Goal: Task Accomplishment & Management: Manage account settings

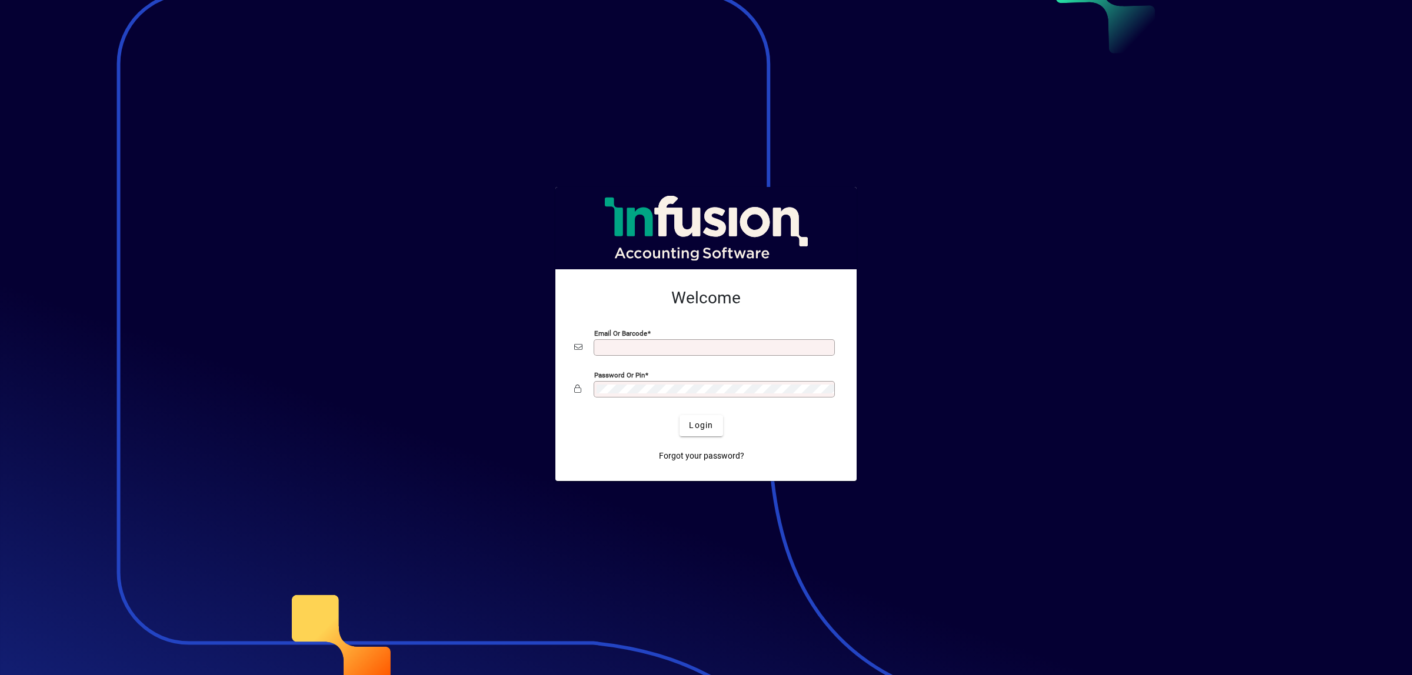
type input "**********"
click at [694, 433] on span "submit" at bounding box center [700, 426] width 43 height 28
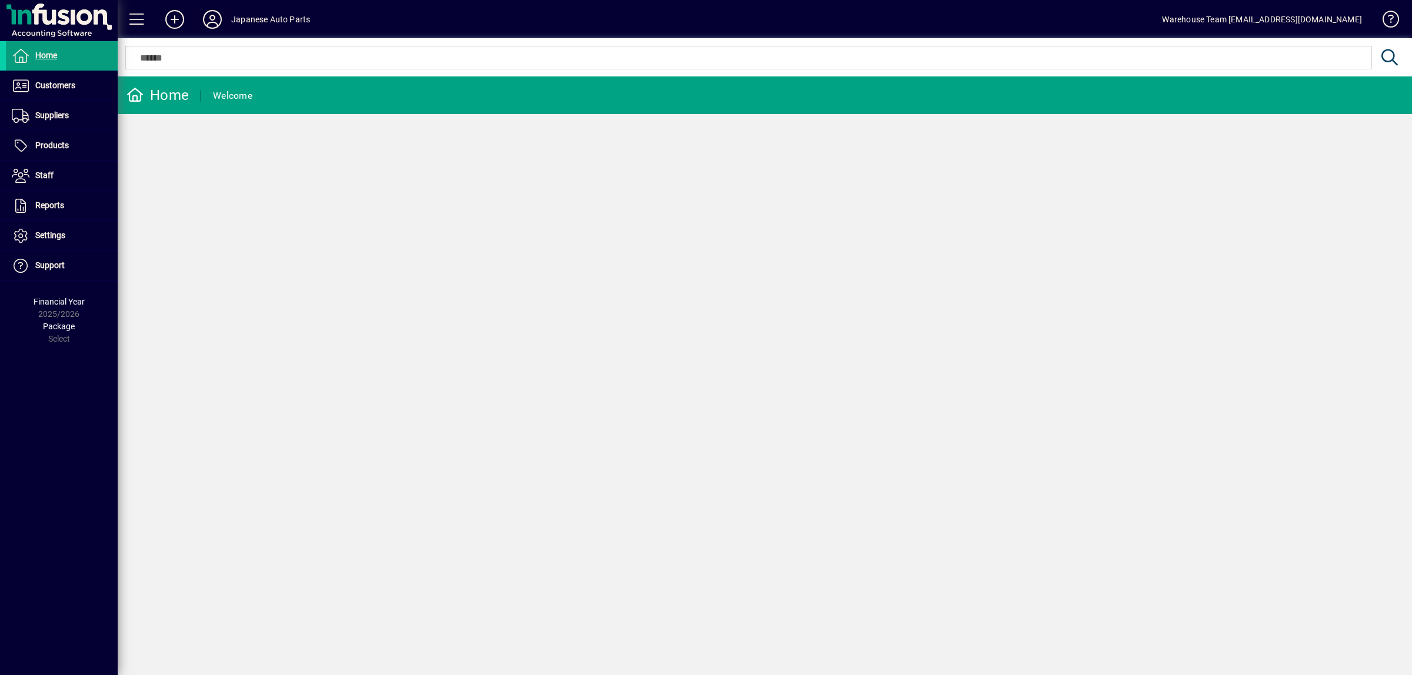
click at [228, 21] on span at bounding box center [213, 19] width 38 height 28
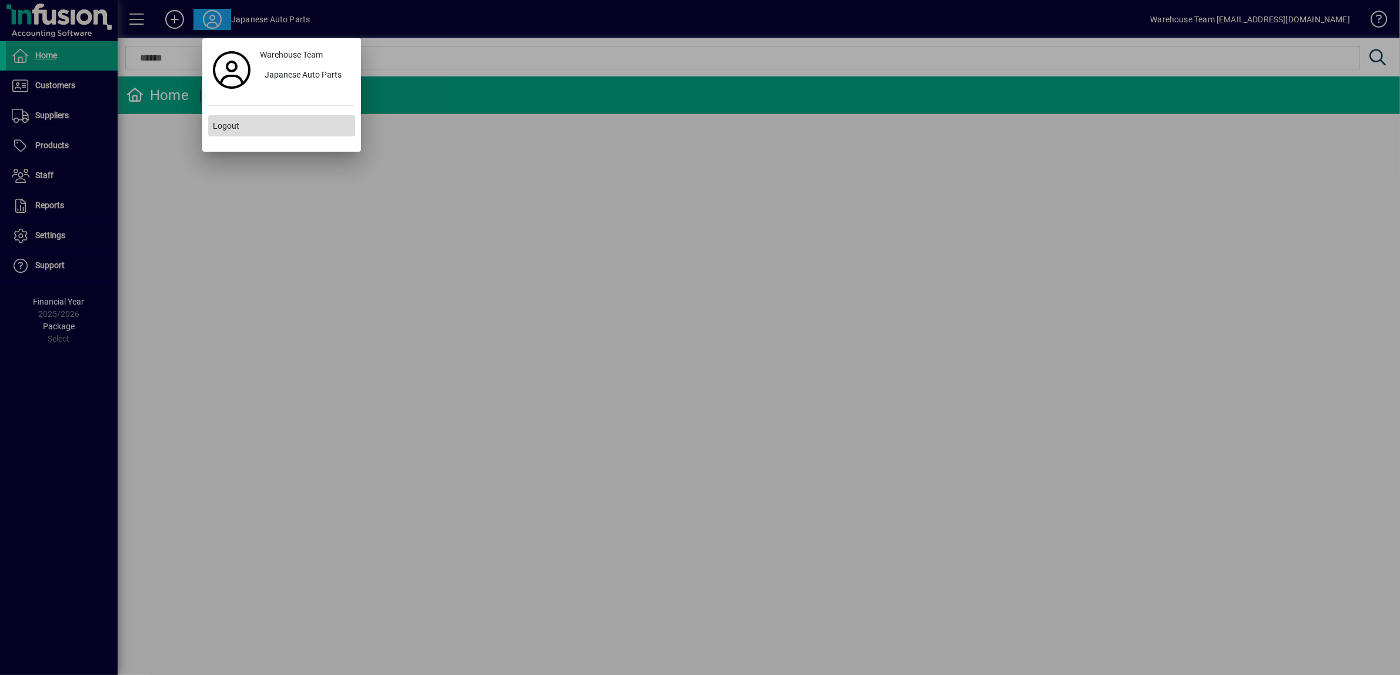
click at [234, 127] on span "Logout" at bounding box center [226, 126] width 26 height 12
